Goal: Find specific page/section: Find specific page/section

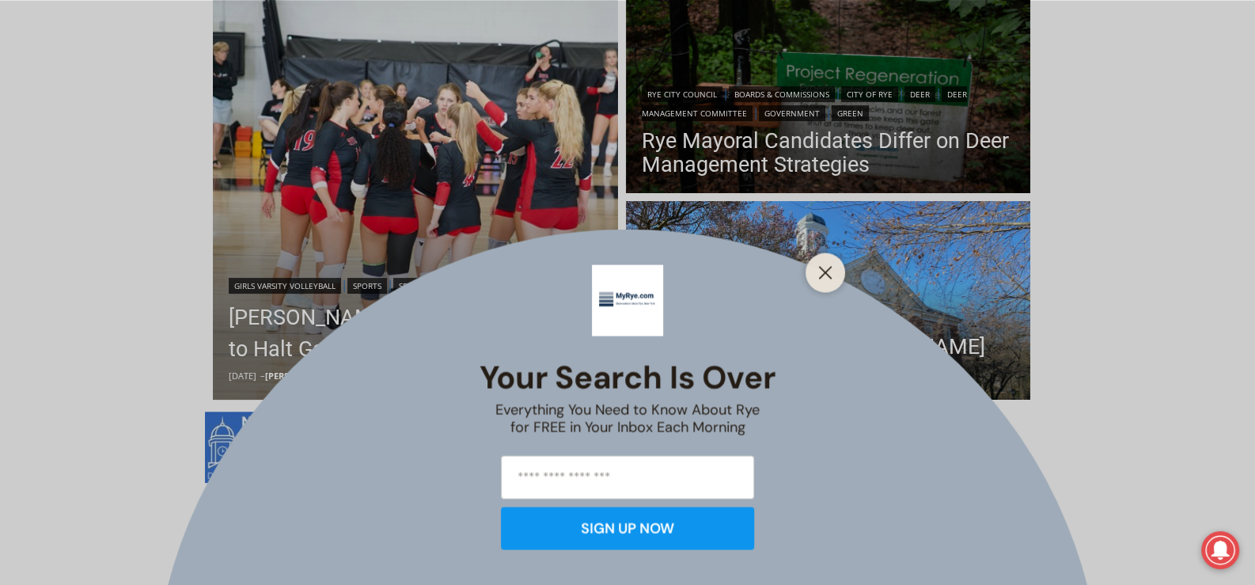
scroll to position [475, 0]
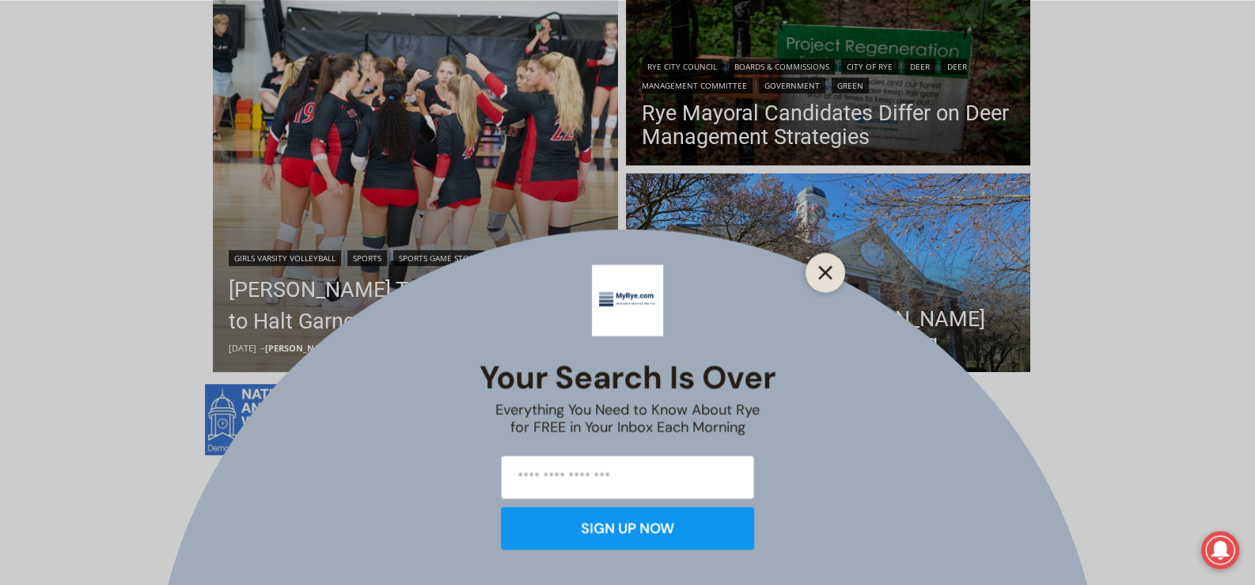
click at [826, 272] on line "Close" at bounding box center [825, 272] width 11 height 11
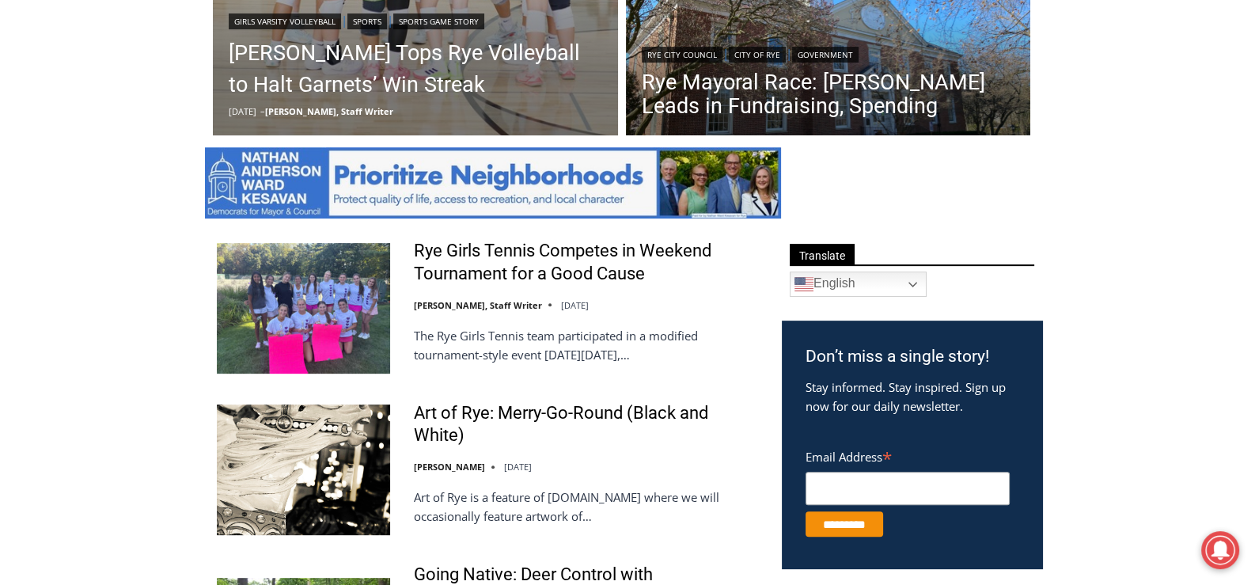
scroll to position [791, 0]
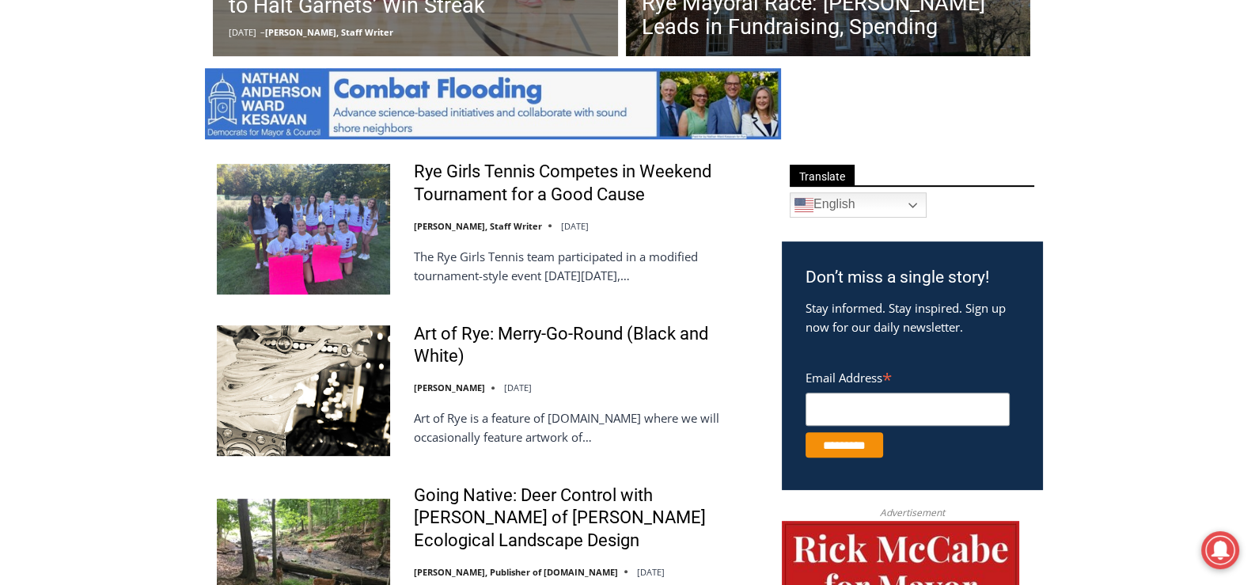
click at [356, 389] on img at bounding box center [303, 390] width 173 height 130
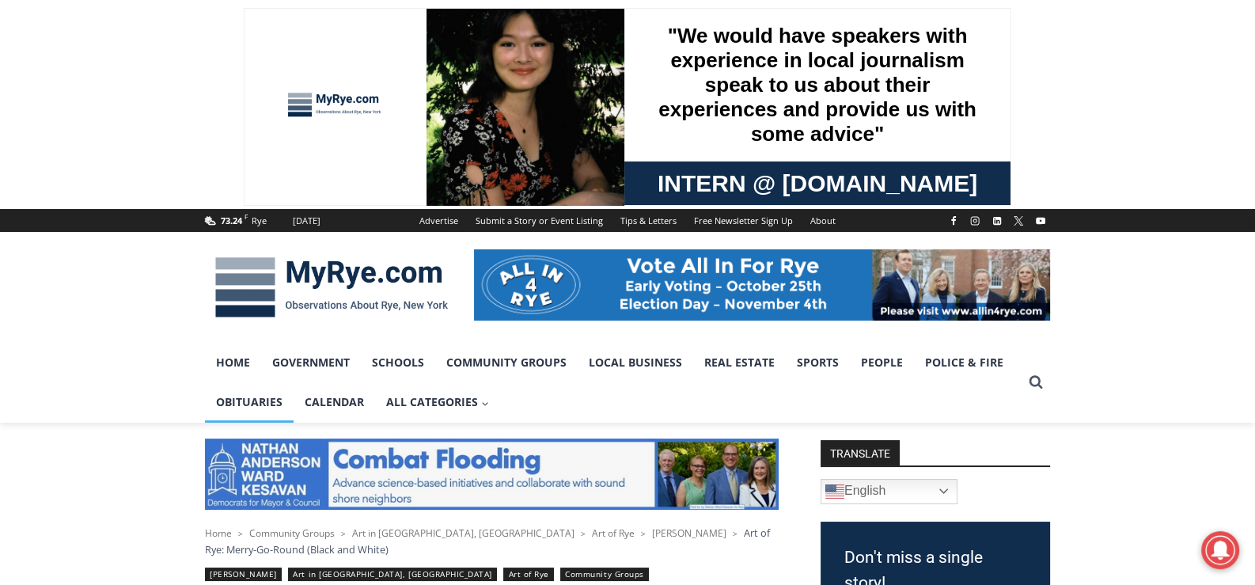
click at [262, 404] on link "Obituaries" at bounding box center [249, 402] width 89 height 40
